Goal: Task Accomplishment & Management: Complete application form

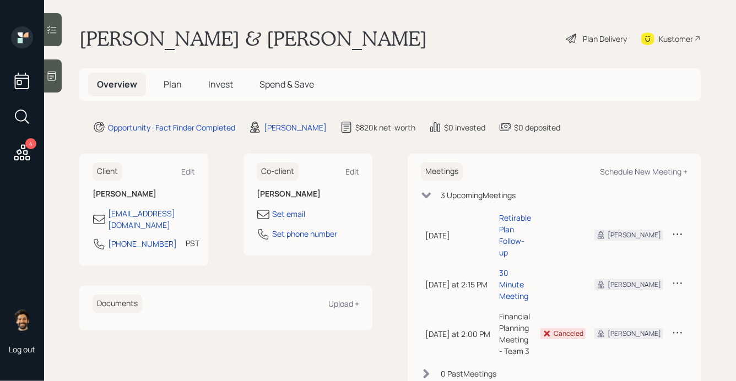
click at [173, 88] on span "Plan" at bounding box center [173, 84] width 18 height 12
